Goal: Book appointment/travel/reservation

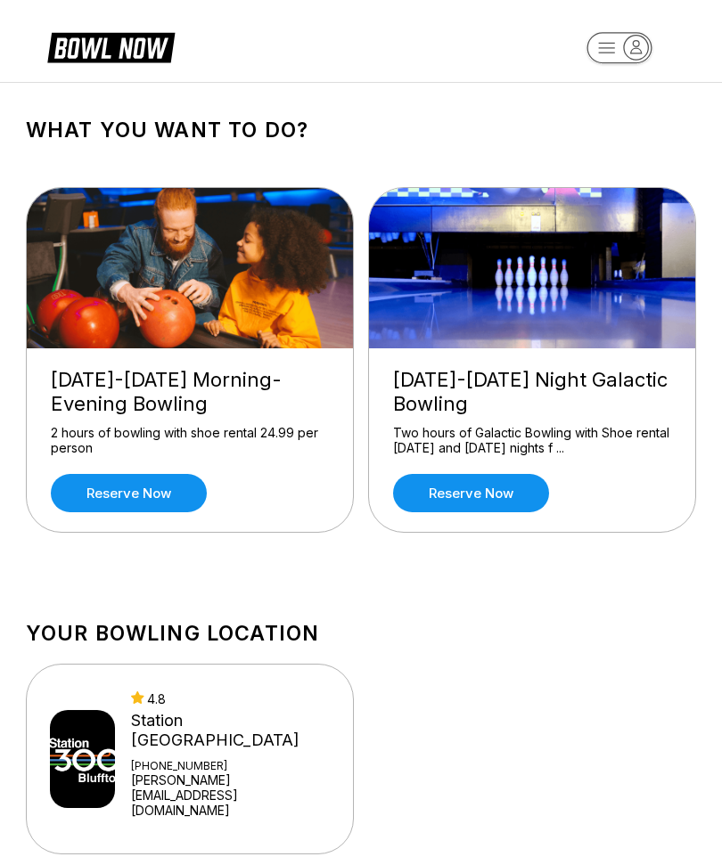
click at [138, 488] on link "Reserve now" at bounding box center [129, 493] width 156 height 38
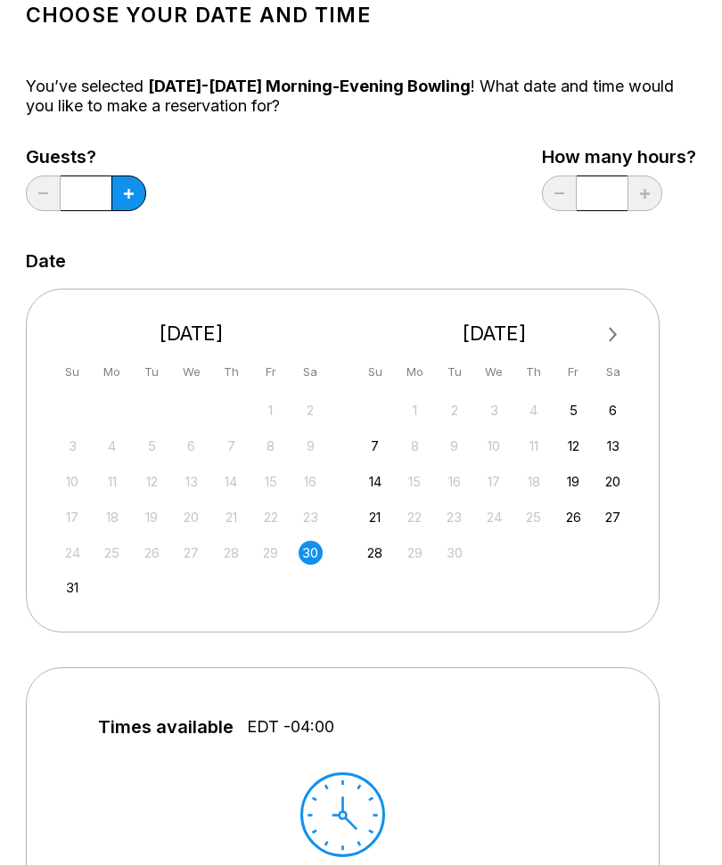
scroll to position [95, 0]
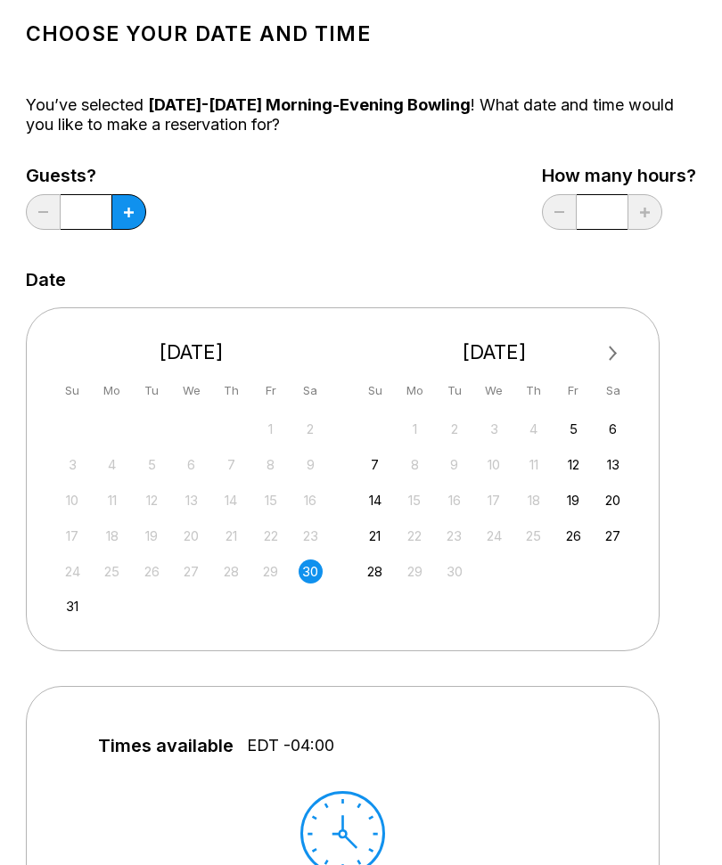
click at [313, 567] on div "30" at bounding box center [311, 573] width 24 height 24
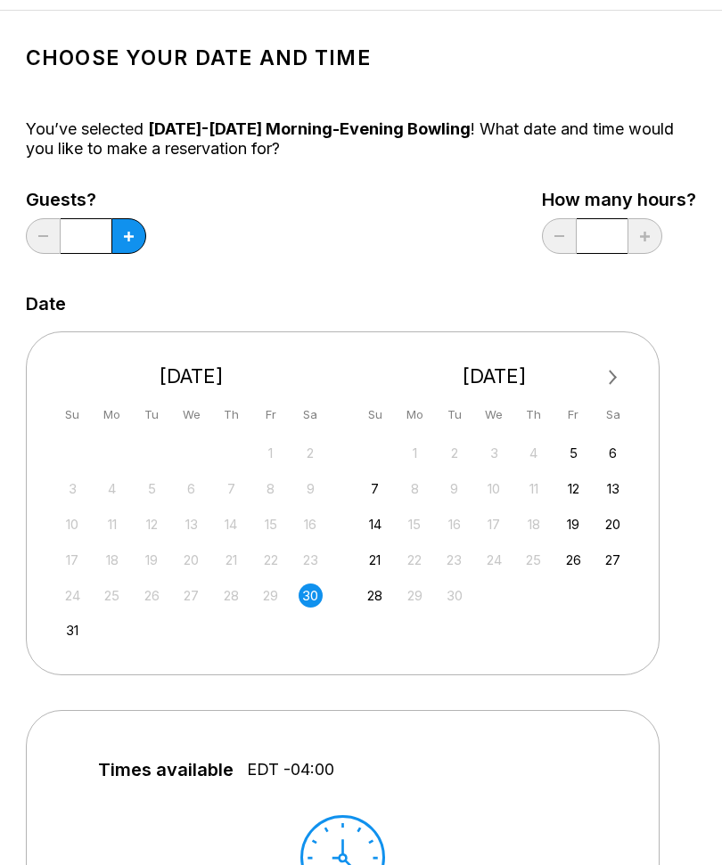
scroll to position [0, 0]
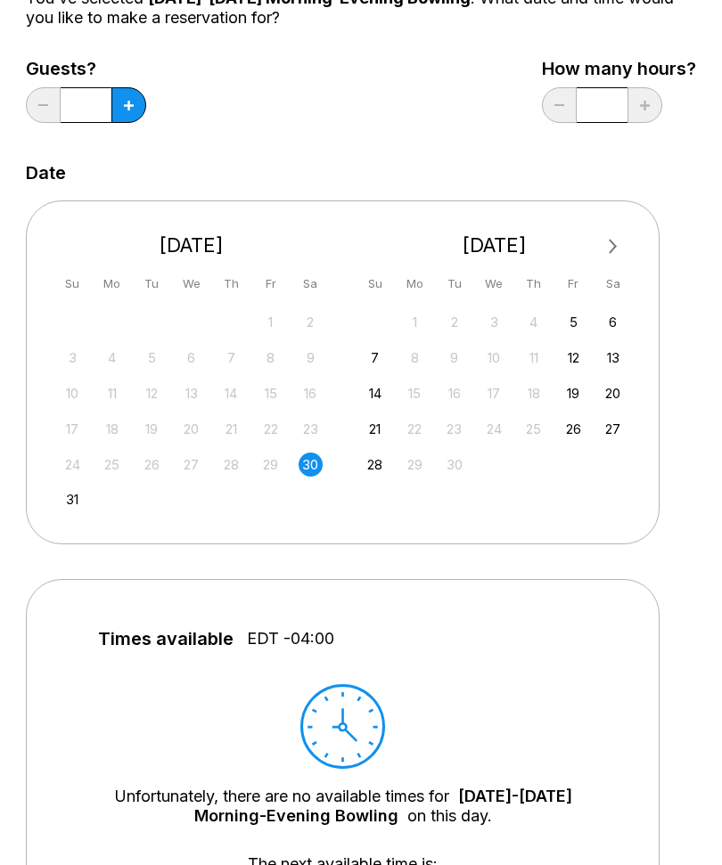
click at [65, 496] on div "31" at bounding box center [73, 500] width 24 height 24
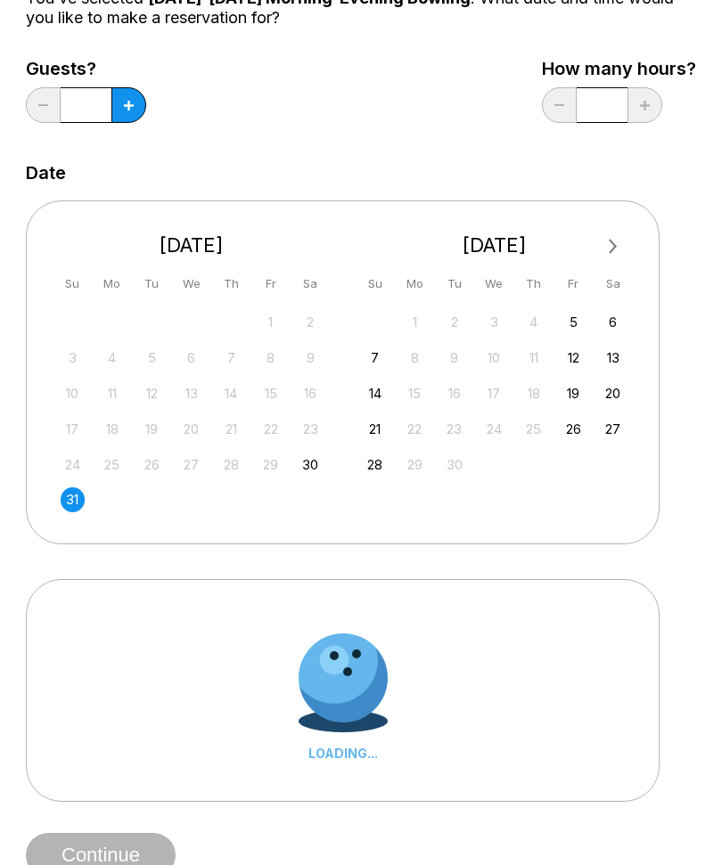
scroll to position [203, 0]
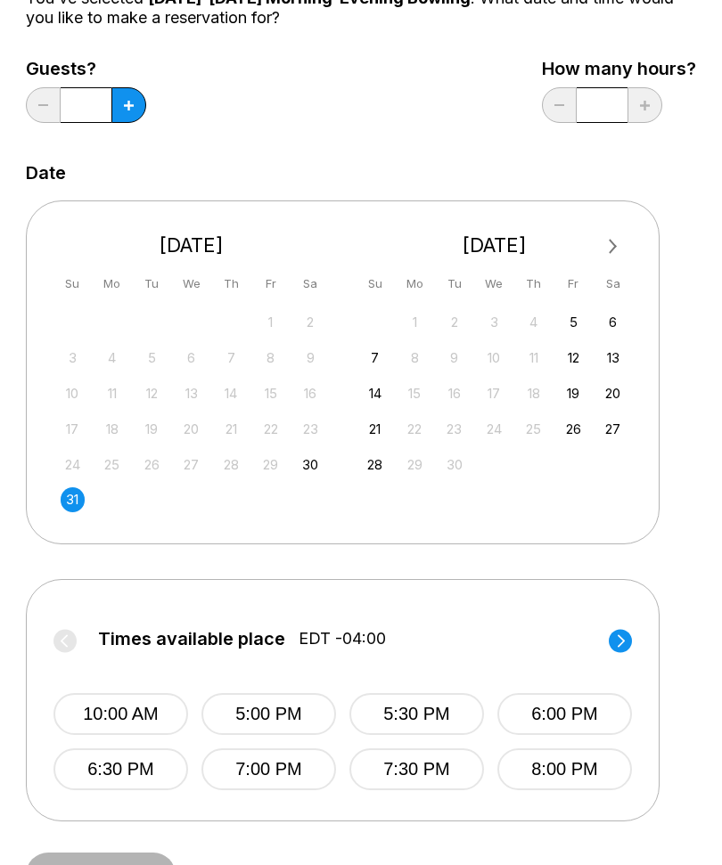
click at [316, 457] on div "30" at bounding box center [311, 465] width 24 height 24
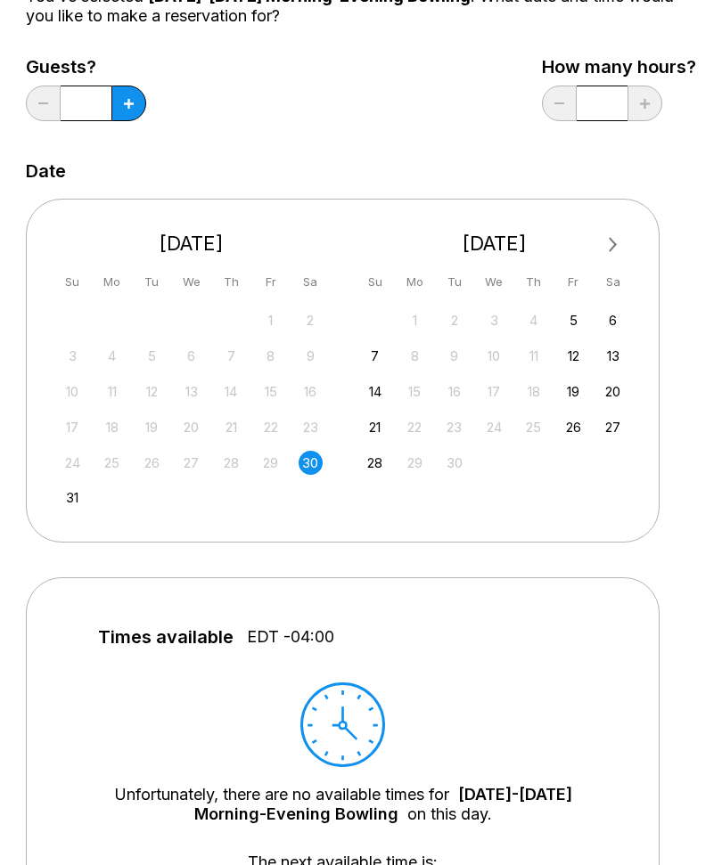
scroll to position [94, 0]
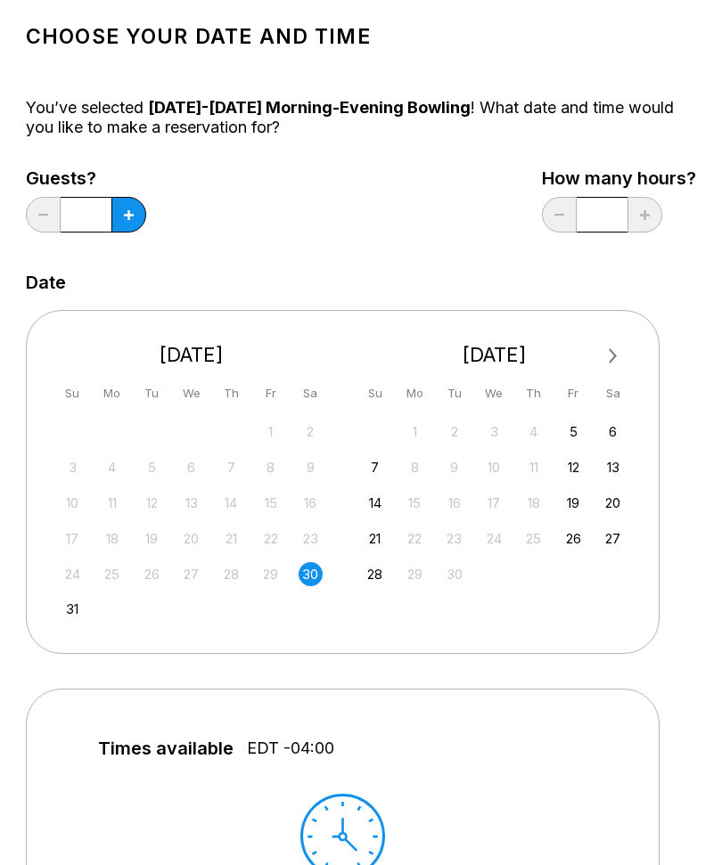
click at [567, 435] on div "5" at bounding box center [573, 432] width 24 height 24
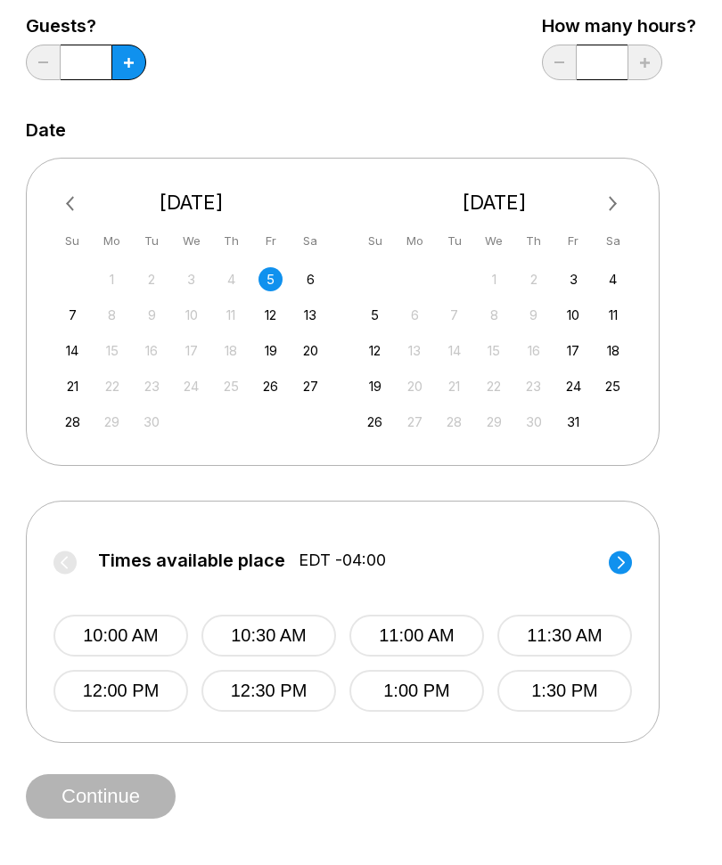
scroll to position [246, 0]
click at [613, 278] on div "4" at bounding box center [613, 279] width 24 height 24
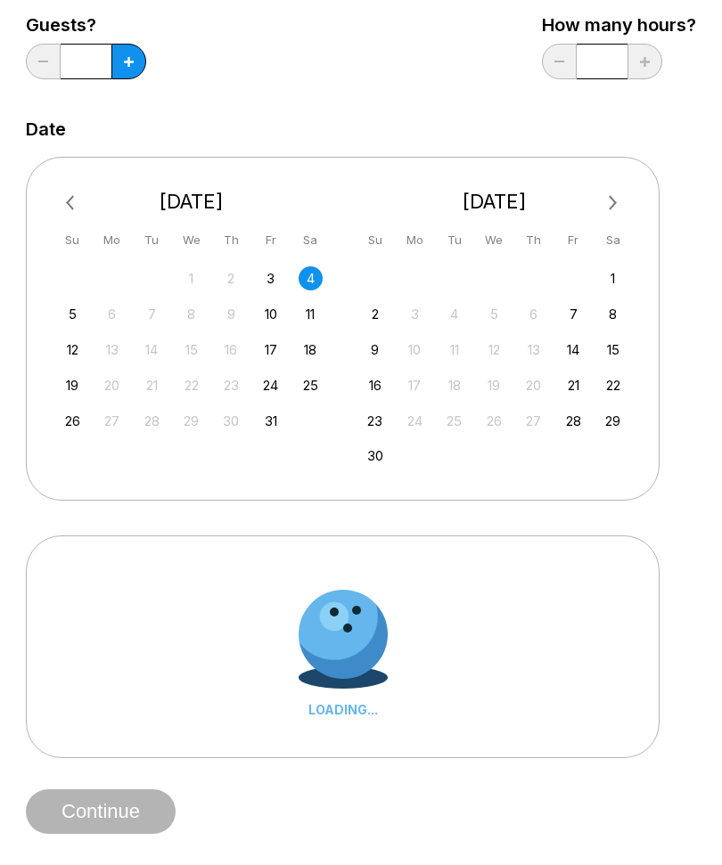
scroll to position [247, 0]
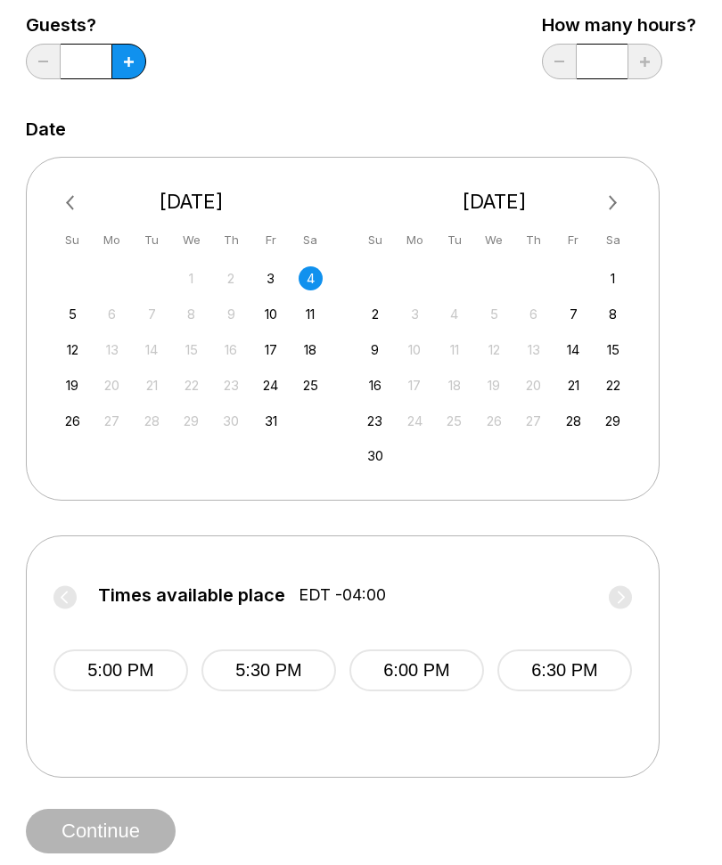
click at [610, 323] on div "8" at bounding box center [613, 314] width 24 height 24
click at [307, 353] on div "15" at bounding box center [311, 350] width 24 height 24
click at [311, 383] on div "22" at bounding box center [311, 385] width 24 height 24
click at [304, 430] on div "29" at bounding box center [311, 421] width 24 height 24
click at [108, 832] on span "Continue" at bounding box center [101, 832] width 150 height 18
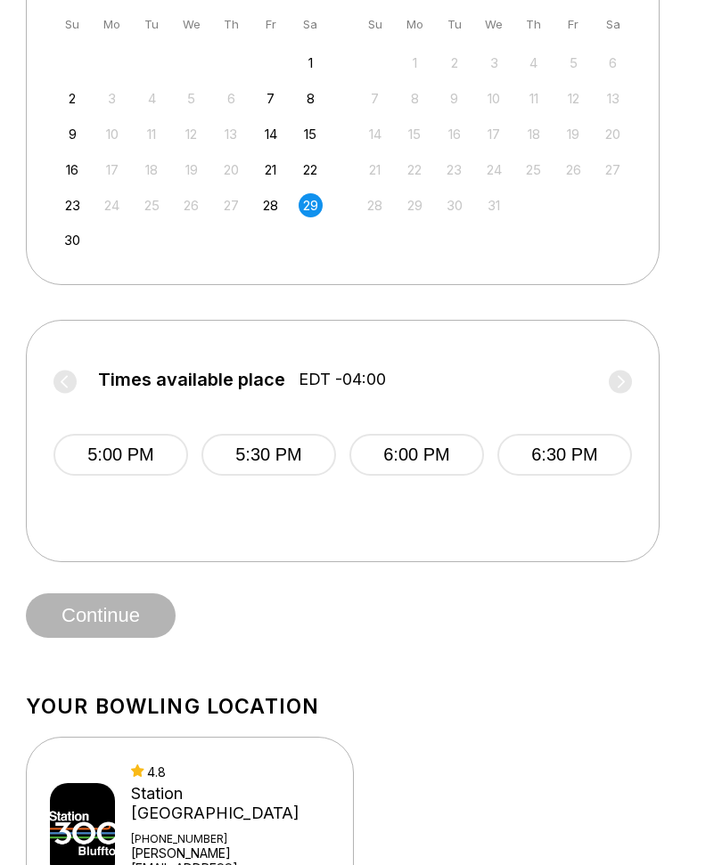
scroll to position [462, 0]
click at [116, 624] on span "Continue" at bounding box center [101, 618] width 150 height 18
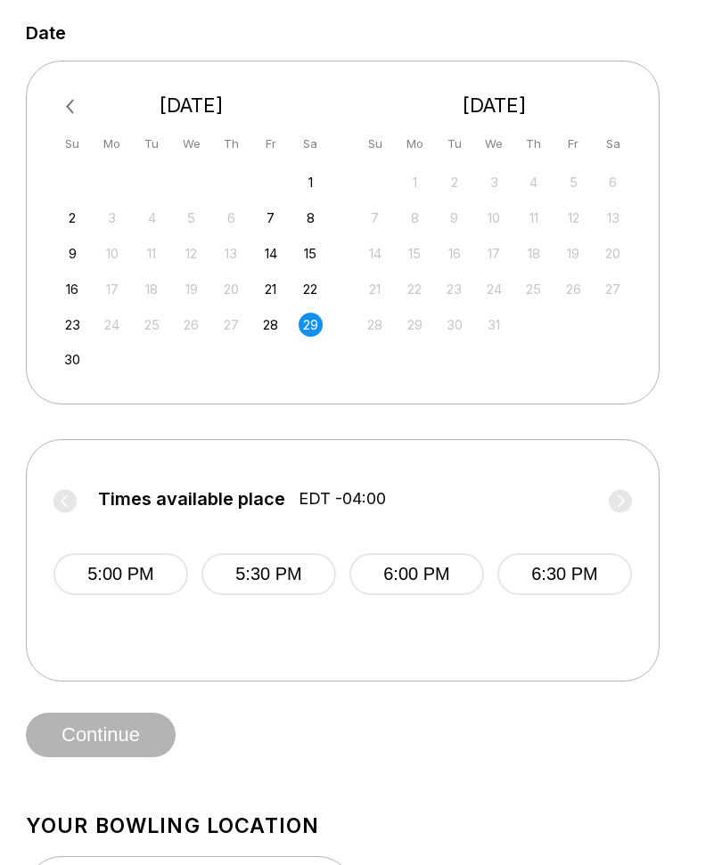
scroll to position [342, 0]
click at [275, 319] on div "28" at bounding box center [270, 326] width 24 height 24
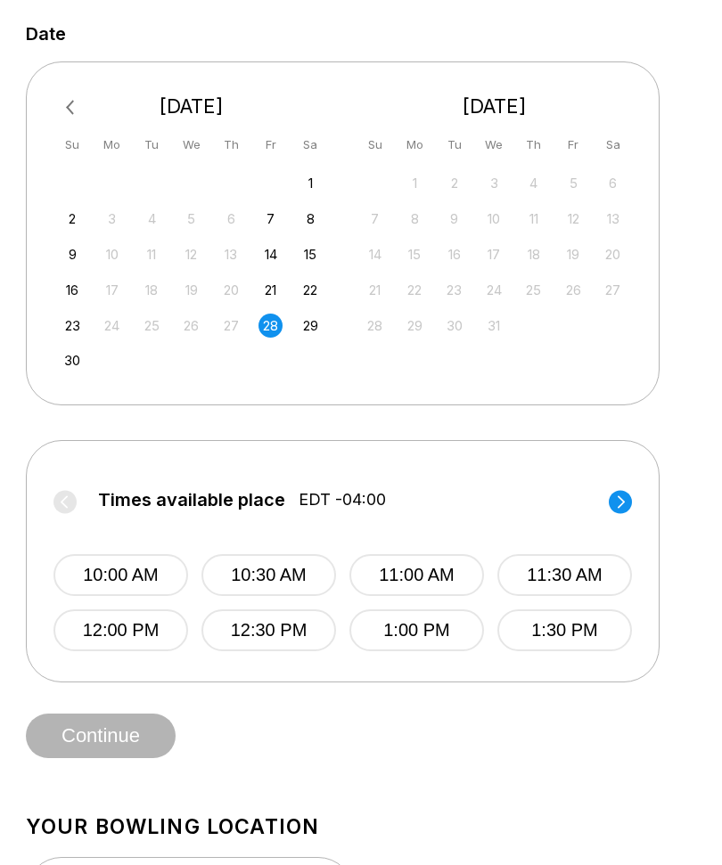
click at [266, 283] on div "21" at bounding box center [270, 290] width 24 height 24
click at [257, 241] on div "9 10 11 12 13 14 15" at bounding box center [191, 253] width 267 height 27
click at [259, 249] on div "14" at bounding box center [270, 254] width 24 height 24
click at [304, 227] on div "8" at bounding box center [311, 219] width 24 height 24
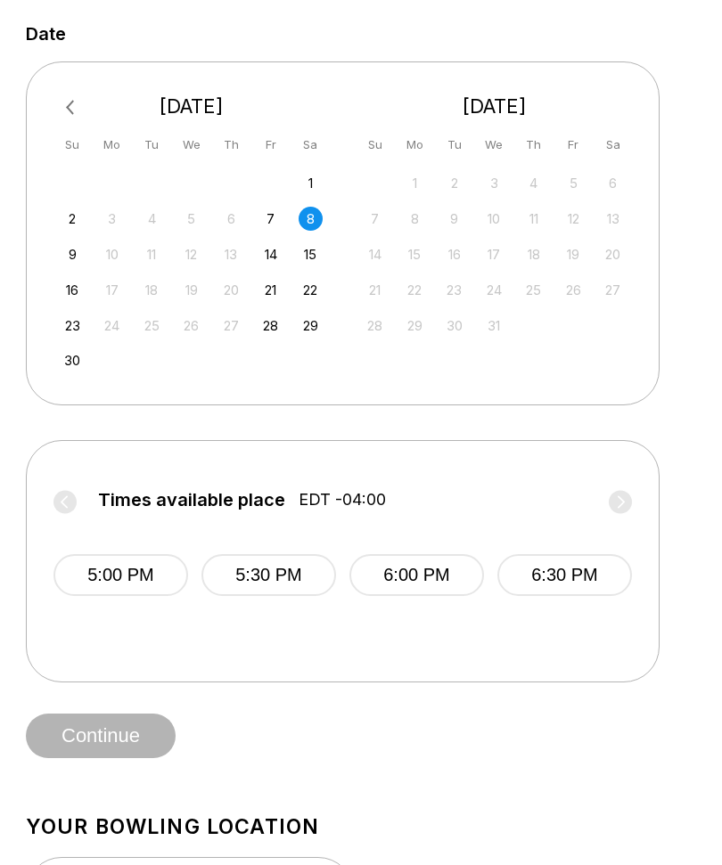
click at [300, 183] on div "1" at bounding box center [311, 183] width 24 height 24
click at [267, 226] on div "7" at bounding box center [270, 219] width 24 height 24
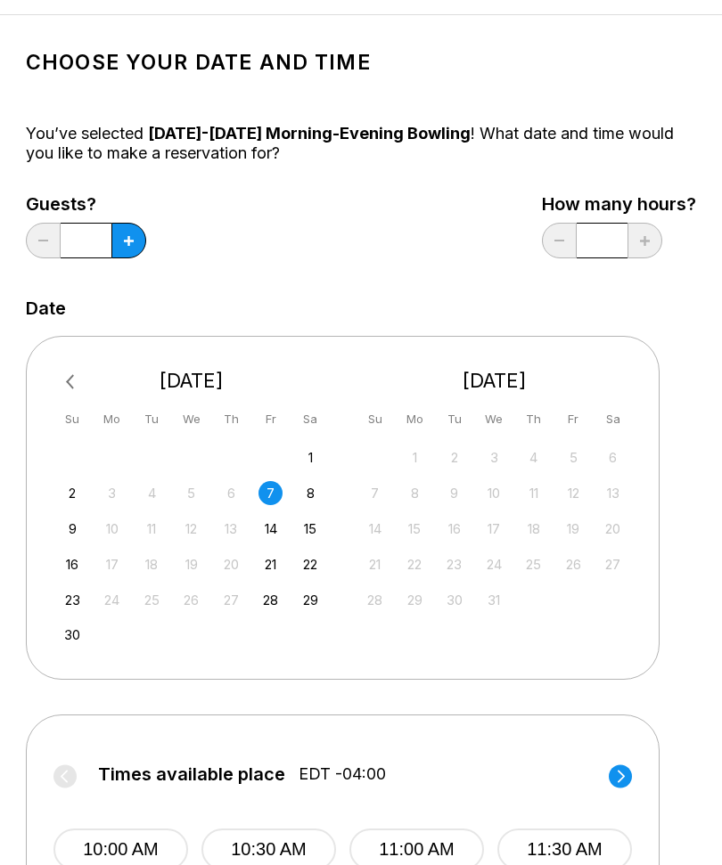
scroll to position [0, 0]
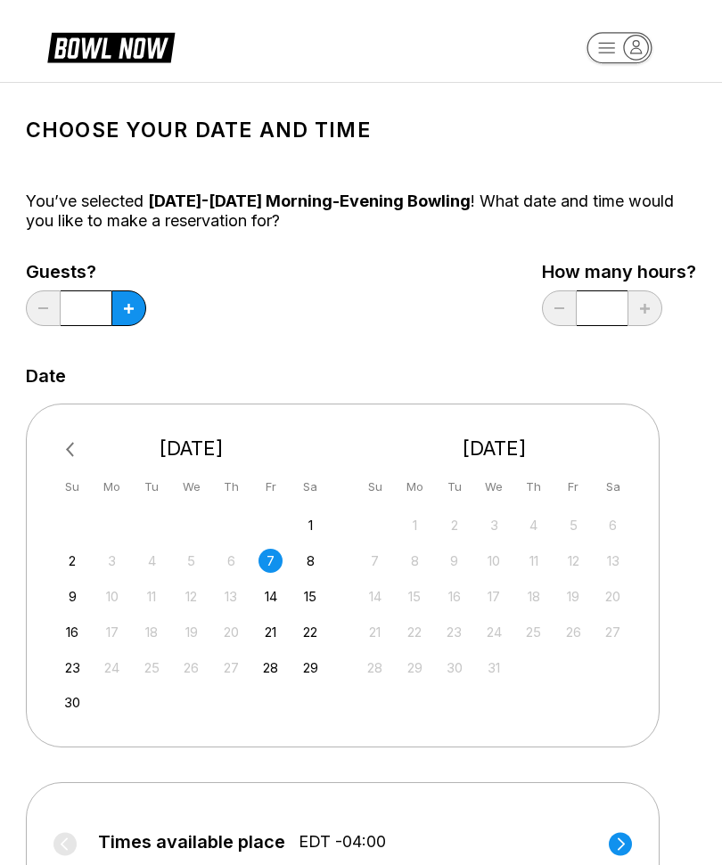
click at [86, 437] on button "Previous Month" at bounding box center [72, 450] width 29 height 29
click at [608, 561] on div "8" at bounding box center [613, 561] width 24 height 24
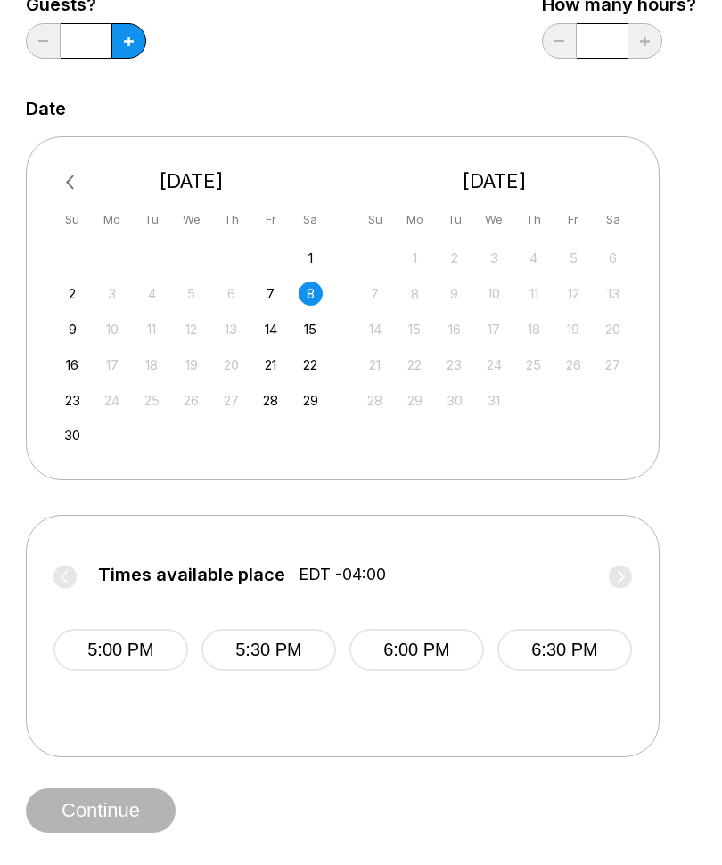
scroll to position [138, 0]
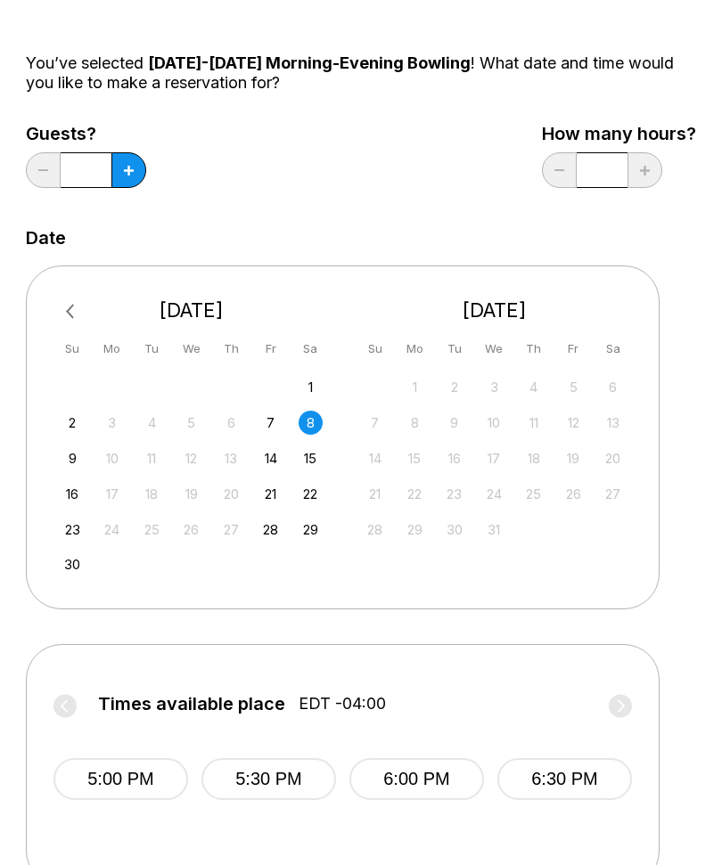
click at [81, 300] on button "Previous Month" at bounding box center [72, 312] width 29 height 29
click at [75, 302] on button "Previous Month" at bounding box center [72, 312] width 29 height 29
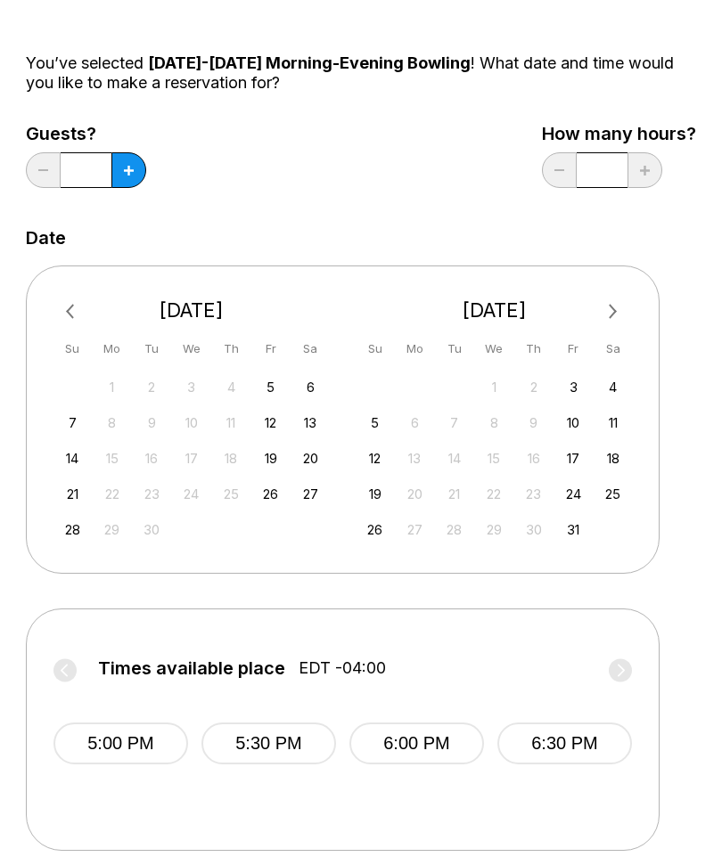
click at [307, 386] on div "6" at bounding box center [311, 387] width 24 height 24
click at [313, 430] on div "13" at bounding box center [311, 423] width 24 height 24
click at [317, 386] on div "6" at bounding box center [311, 387] width 24 height 24
click at [275, 392] on div "5" at bounding box center [270, 387] width 24 height 24
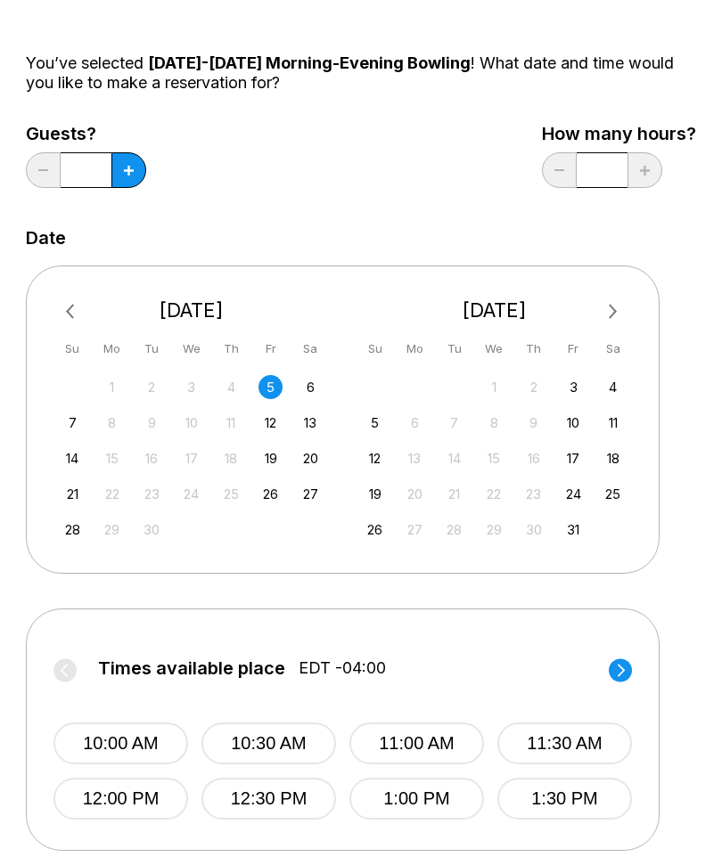
click at [79, 298] on button "Previous Month" at bounding box center [72, 312] width 29 height 29
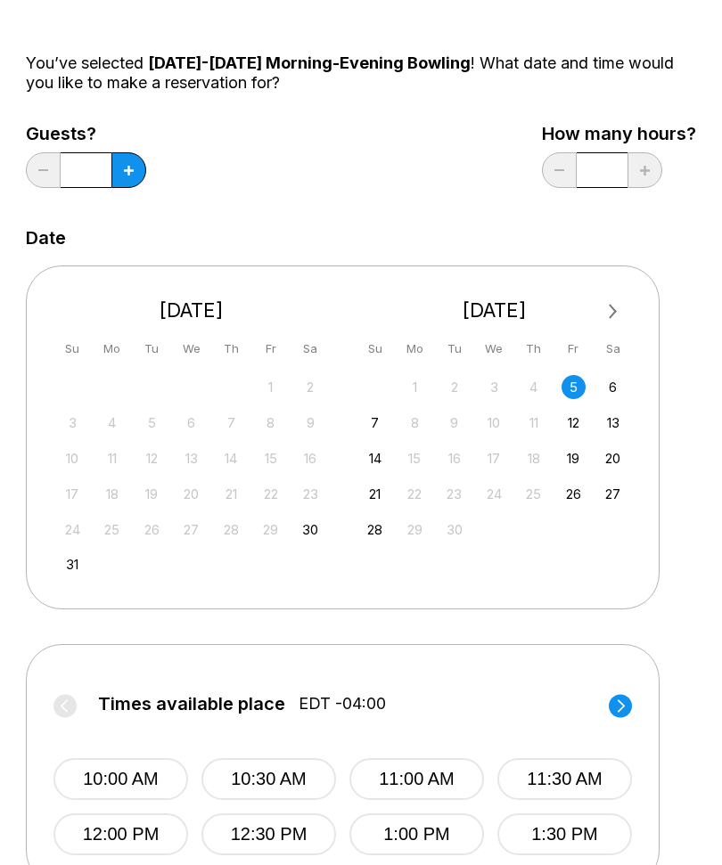
click at [594, 385] on div "1 2 3 4 5 6" at bounding box center [494, 386] width 267 height 27
click at [613, 392] on div "6" at bounding box center [613, 387] width 24 height 24
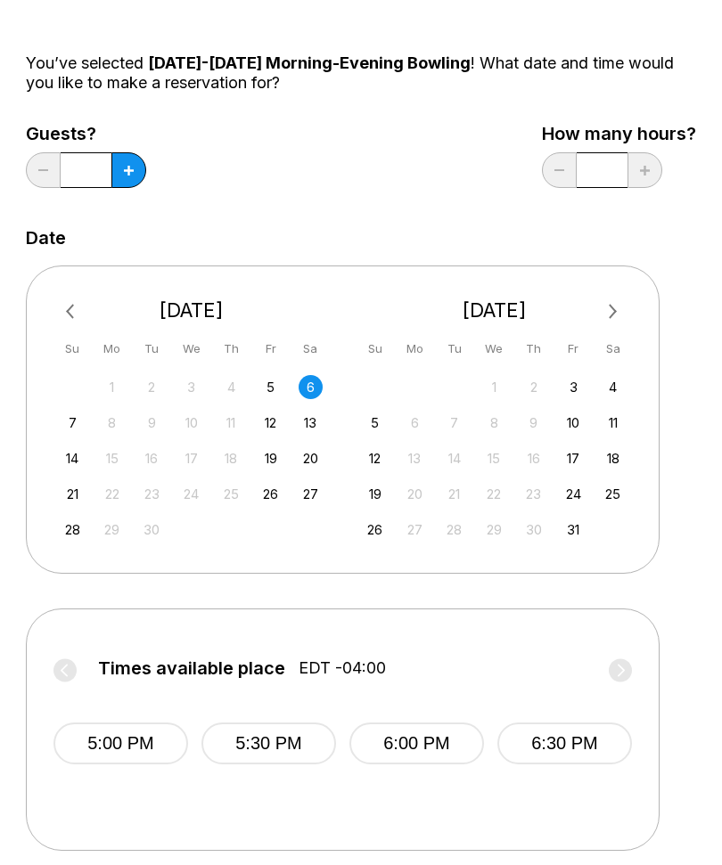
click at [574, 396] on div "3" at bounding box center [573, 387] width 24 height 24
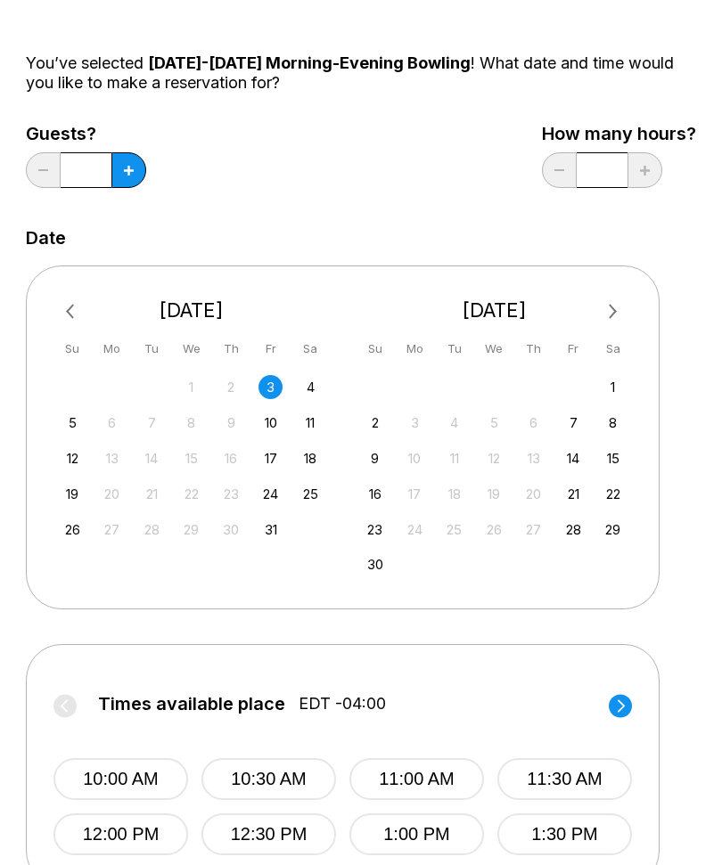
click at [312, 382] on div "4" at bounding box center [311, 387] width 24 height 24
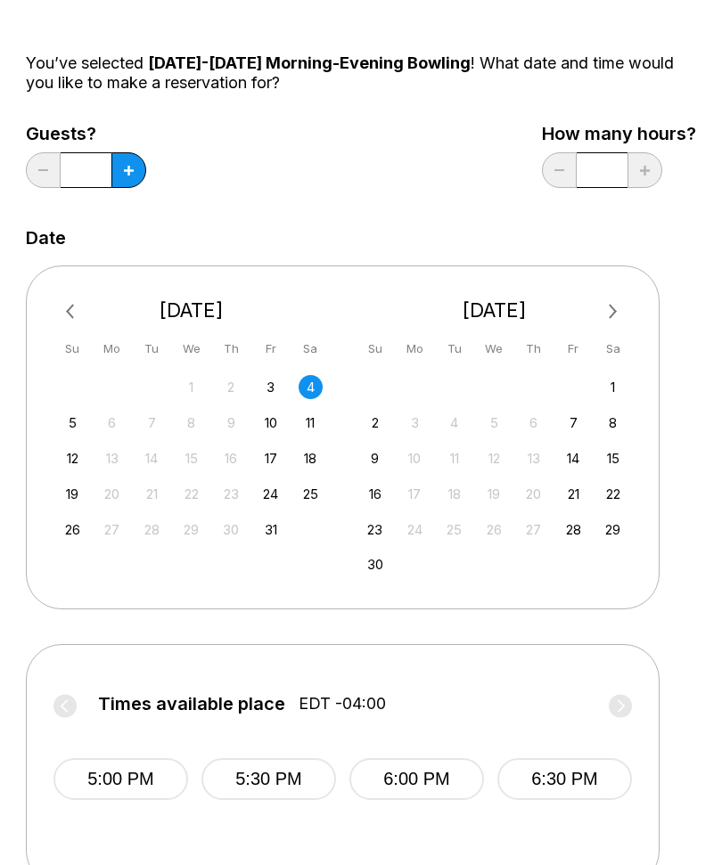
click at [270, 425] on div "10" at bounding box center [270, 423] width 24 height 24
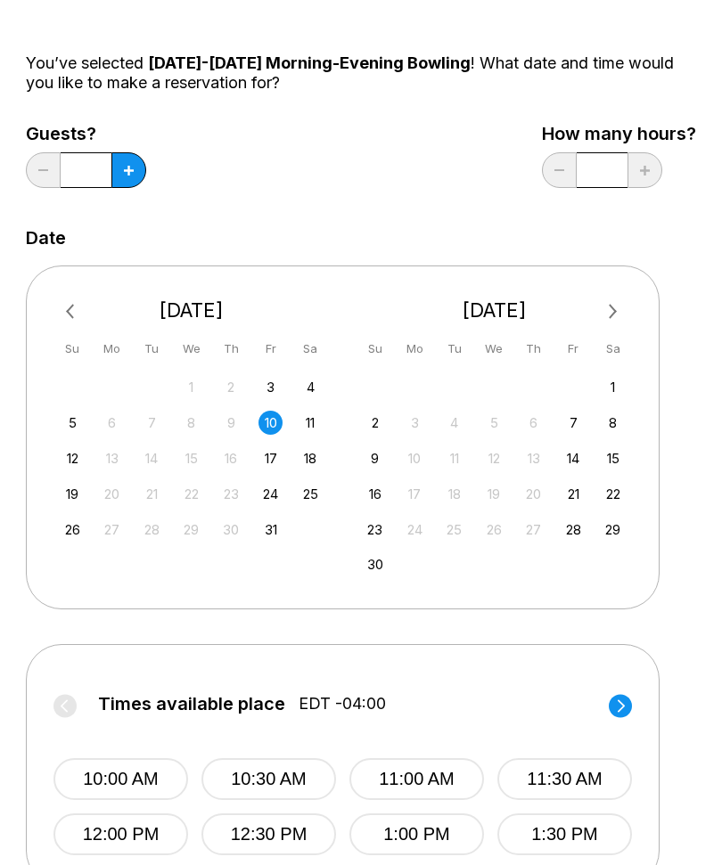
click at [73, 299] on button "Previous Month" at bounding box center [72, 312] width 29 height 29
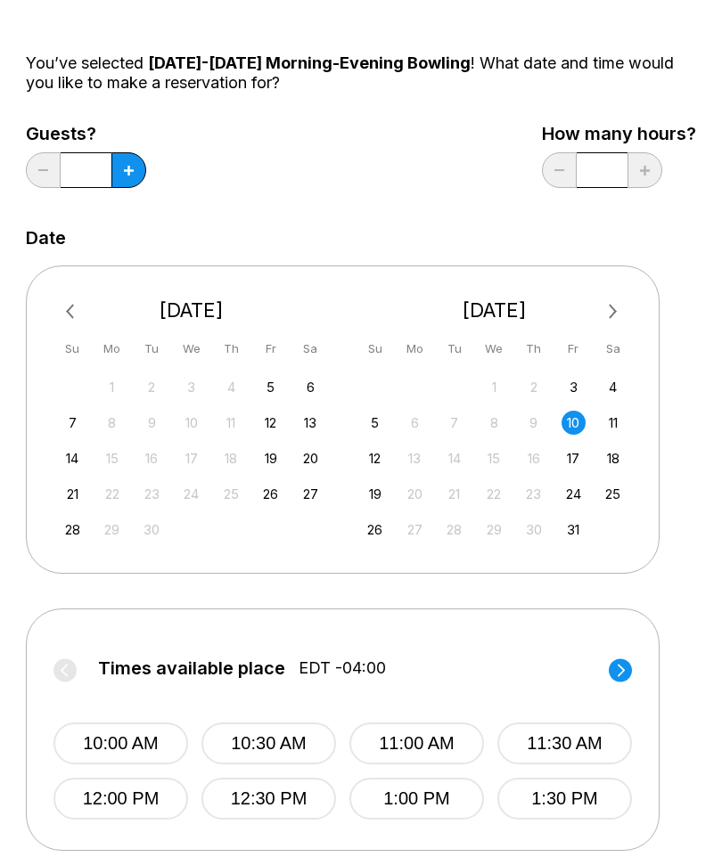
click at [86, 320] on button "Previous Month" at bounding box center [72, 312] width 29 height 29
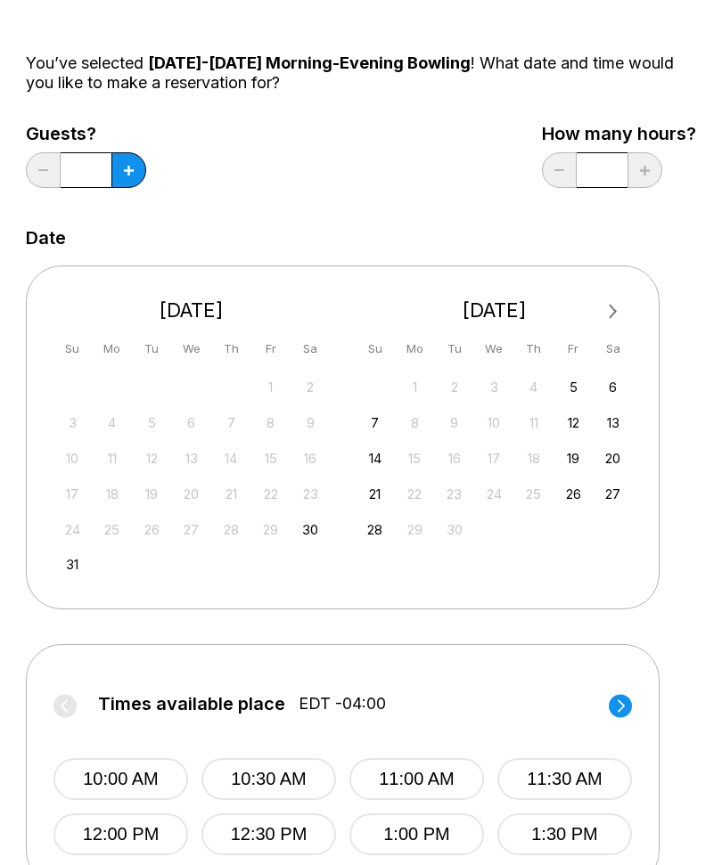
click at [304, 546] on div "27 28 29 30 31 1 2 3 4 5 6 7 8 9 10 11 12 13 14 15 16 17 18 19 20 21 22 23 24 2…" at bounding box center [191, 475] width 267 height 204
click at [294, 521] on div "24 25 26 27 28 29 30" at bounding box center [191, 528] width 267 height 27
click at [300, 529] on div "30" at bounding box center [311, 530] width 24 height 24
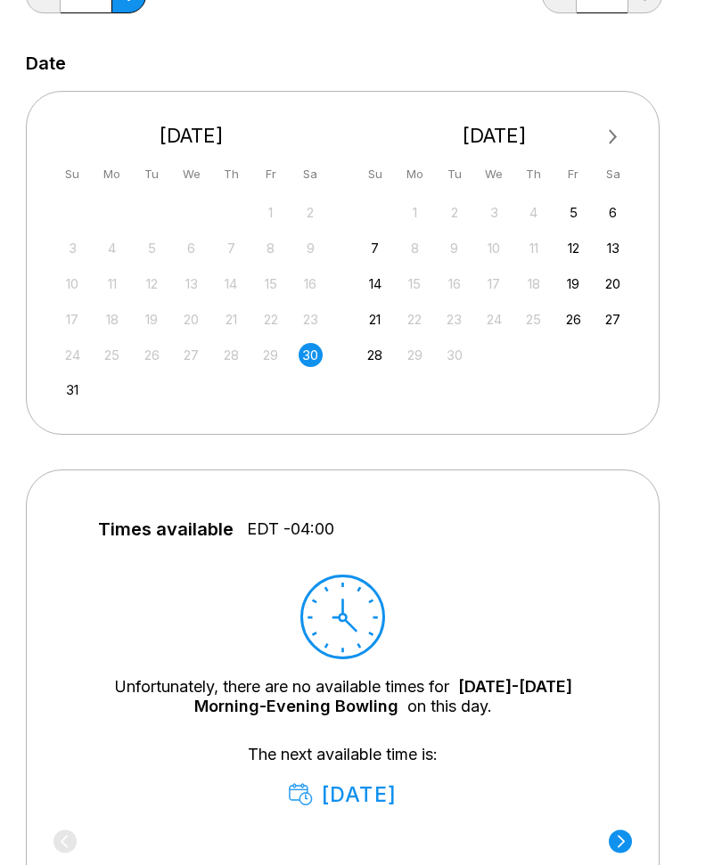
scroll to position [313, 0]
click at [78, 389] on div "31" at bounding box center [73, 390] width 24 height 24
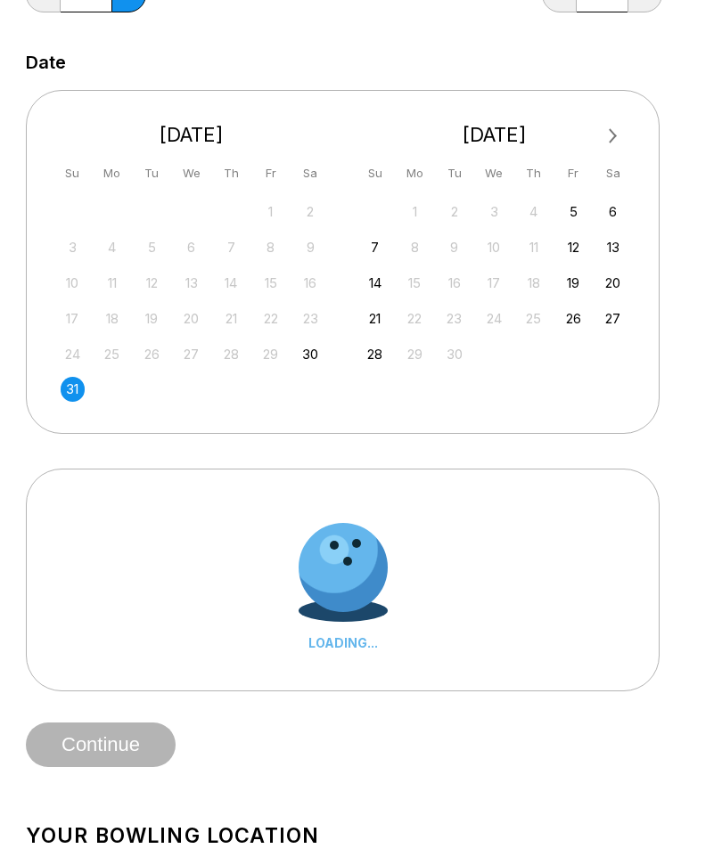
scroll to position [314, 0]
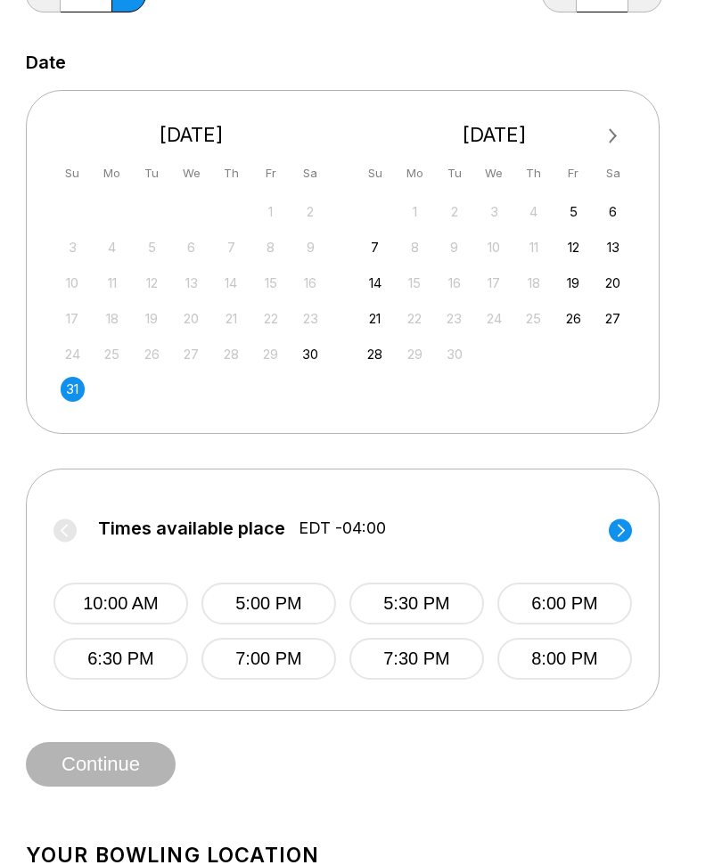
click at [572, 216] on div "5" at bounding box center [573, 212] width 24 height 24
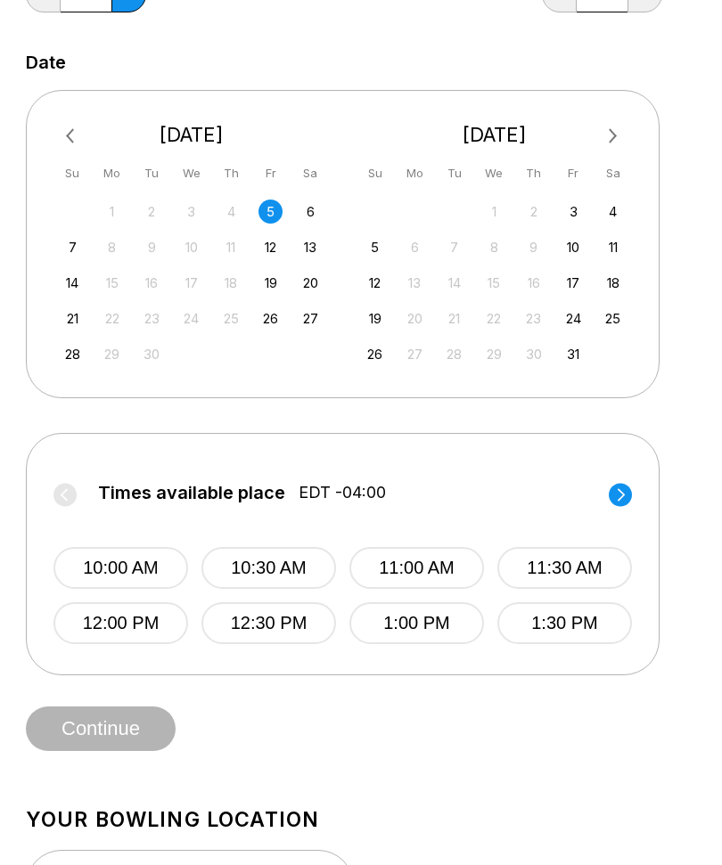
click at [614, 217] on div "4" at bounding box center [613, 212] width 24 height 24
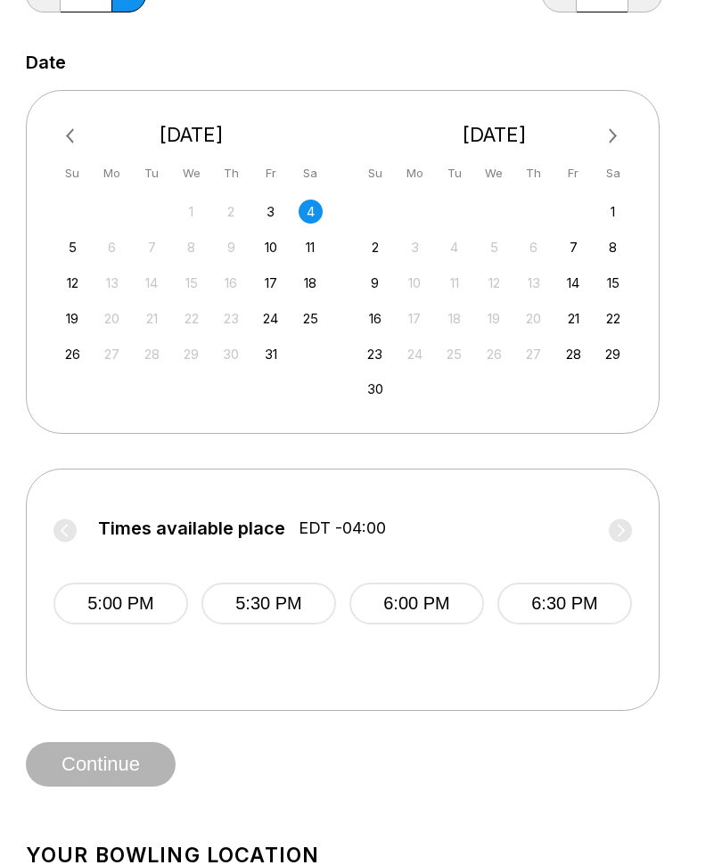
click at [607, 245] on div "8" at bounding box center [613, 247] width 24 height 24
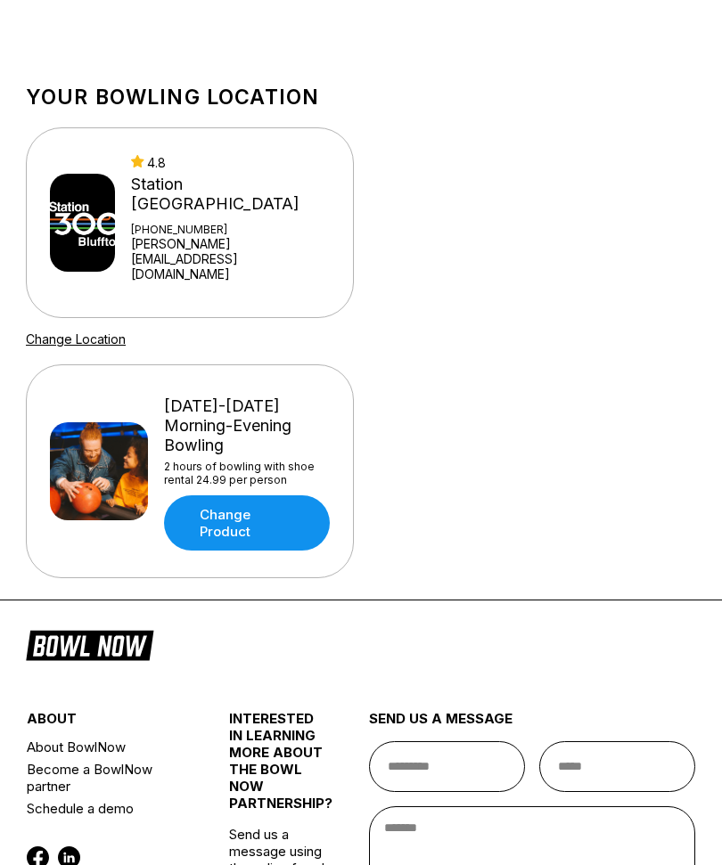
scroll to position [627, 0]
